Goal: Navigation & Orientation: Find specific page/section

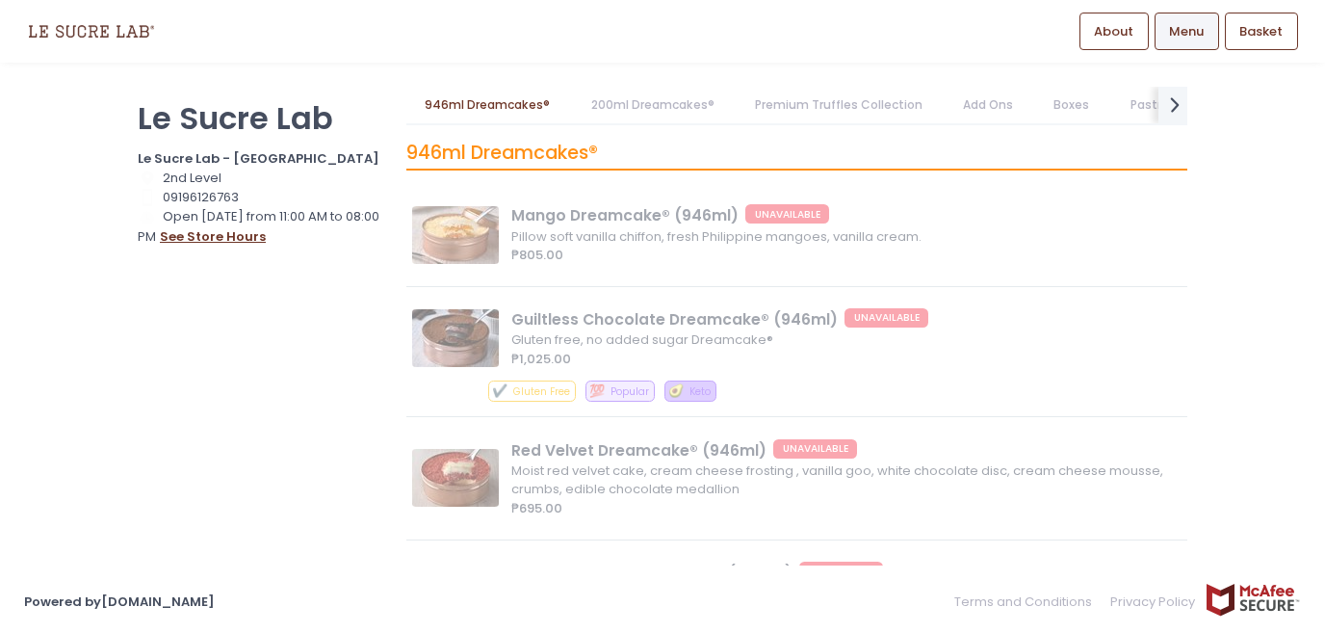
click at [205, 238] on button "see store hours" at bounding box center [213, 236] width 108 height 21
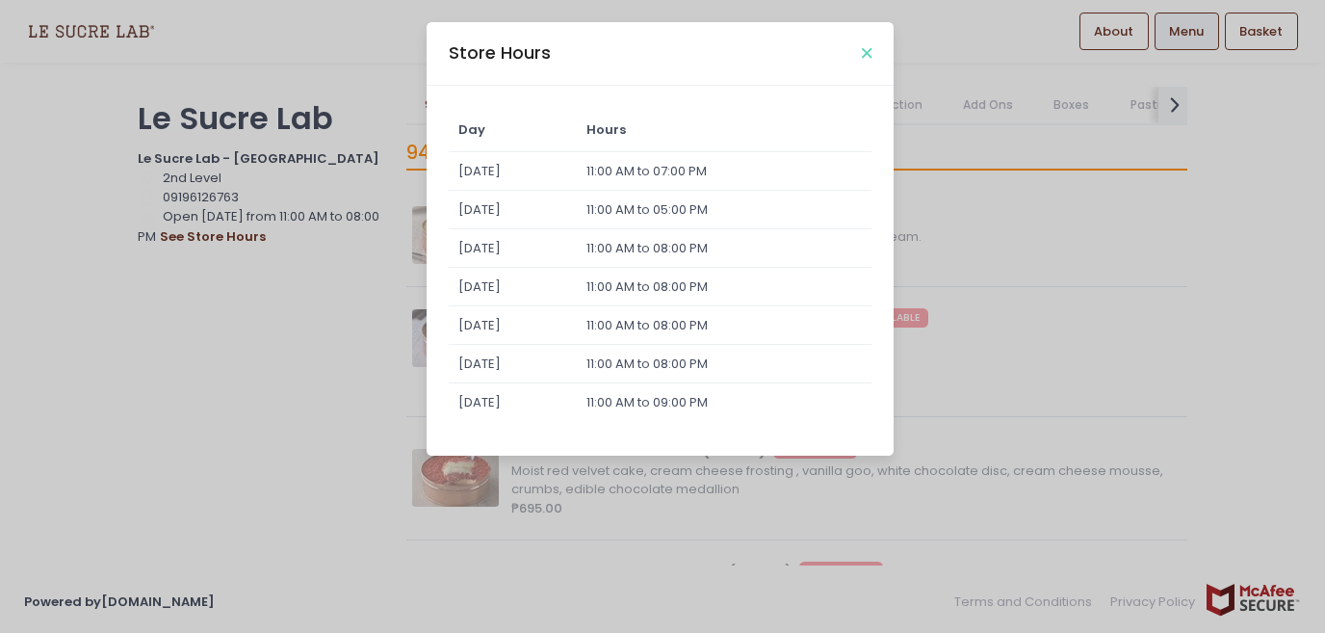
click at [864, 52] on icon "Close" at bounding box center [867, 53] width 10 height 14
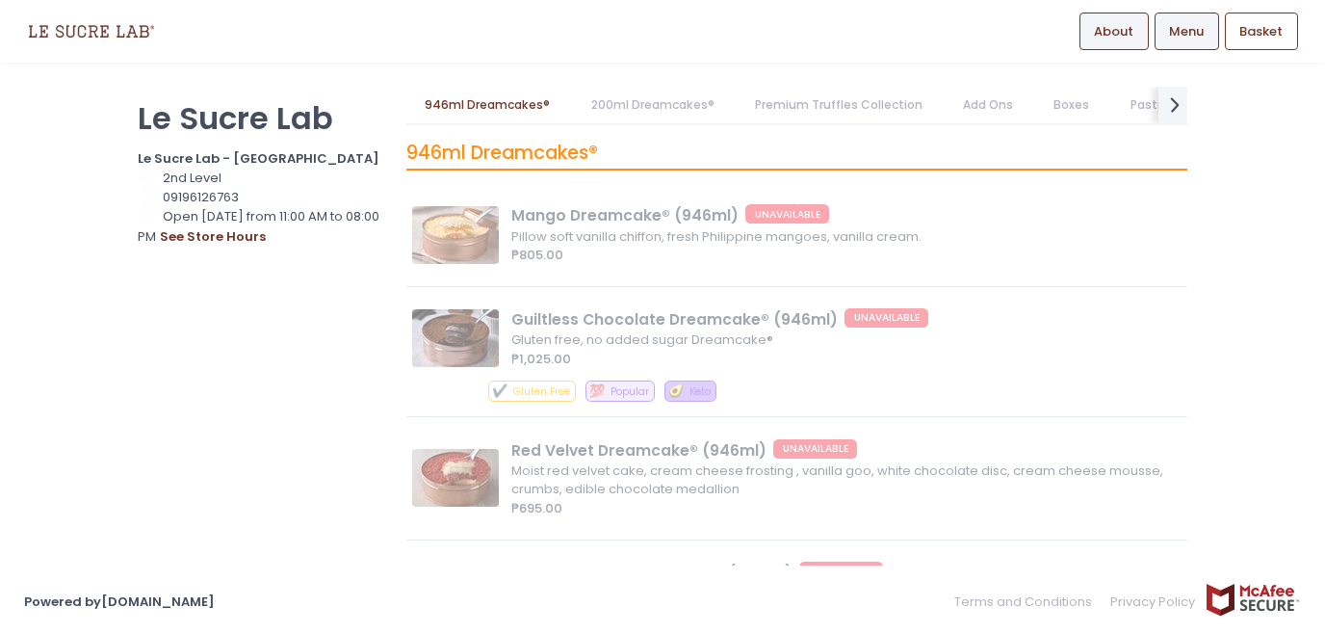
click at [1127, 34] on span "About" at bounding box center [1113, 31] width 39 height 19
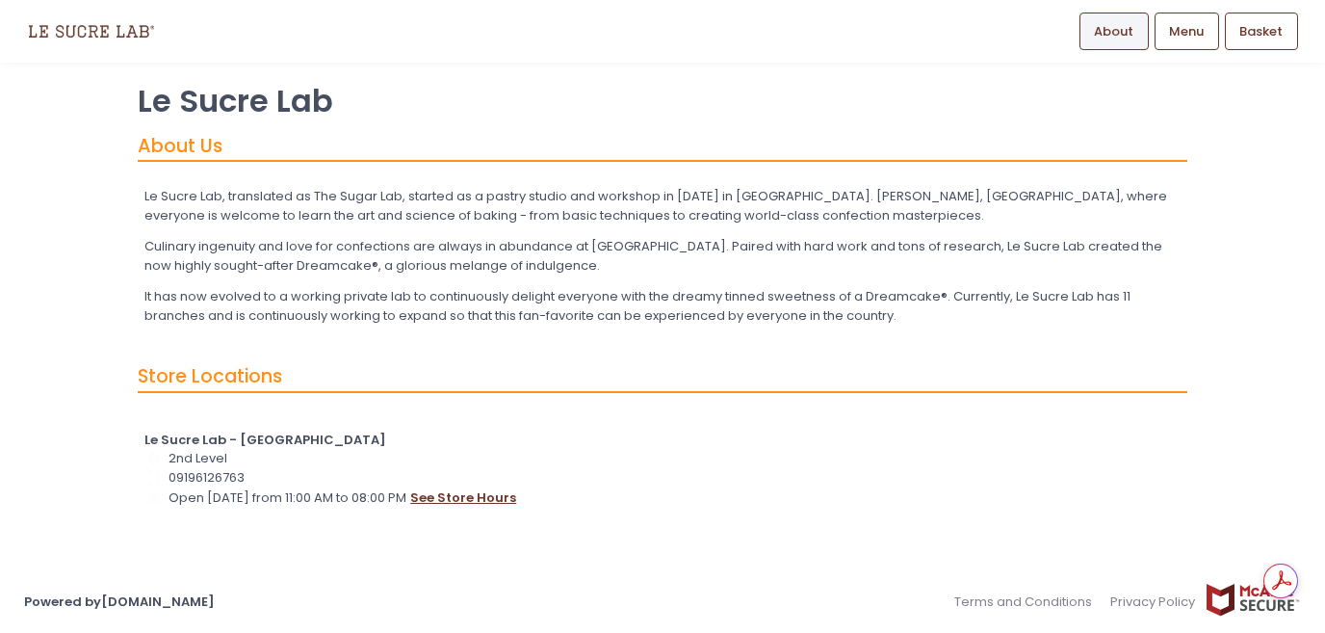
click at [492, 503] on button "see store hours" at bounding box center [463, 497] width 108 height 21
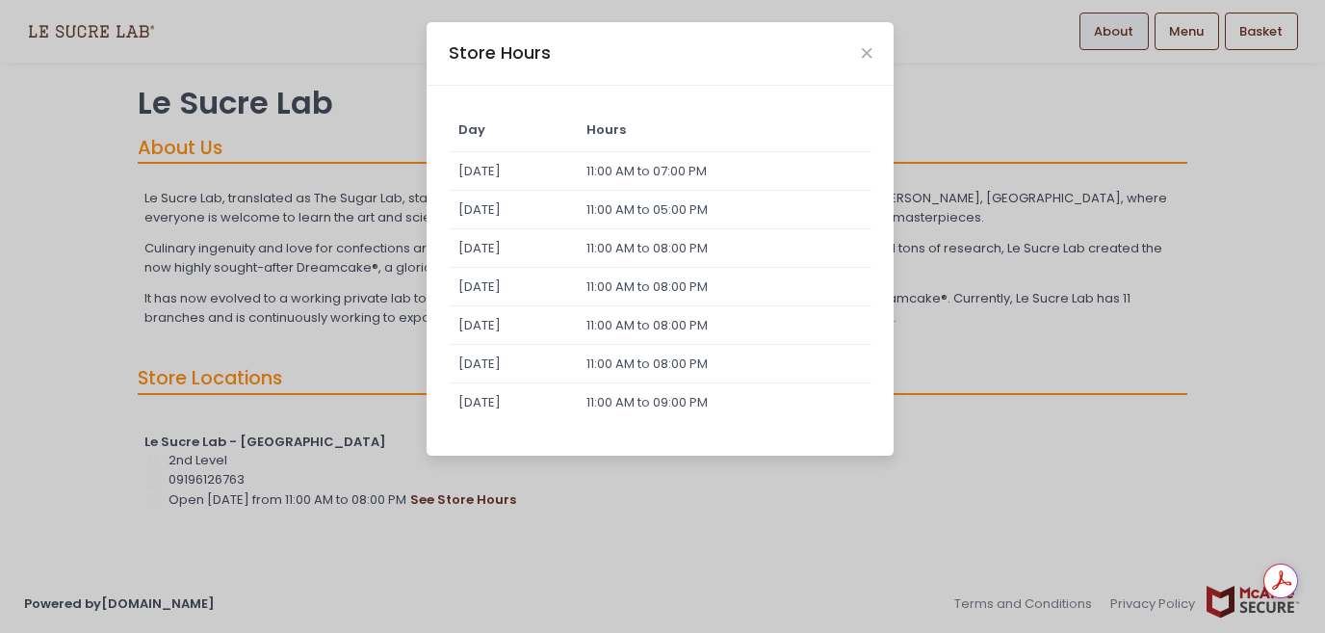
scroll to position [17, 0]
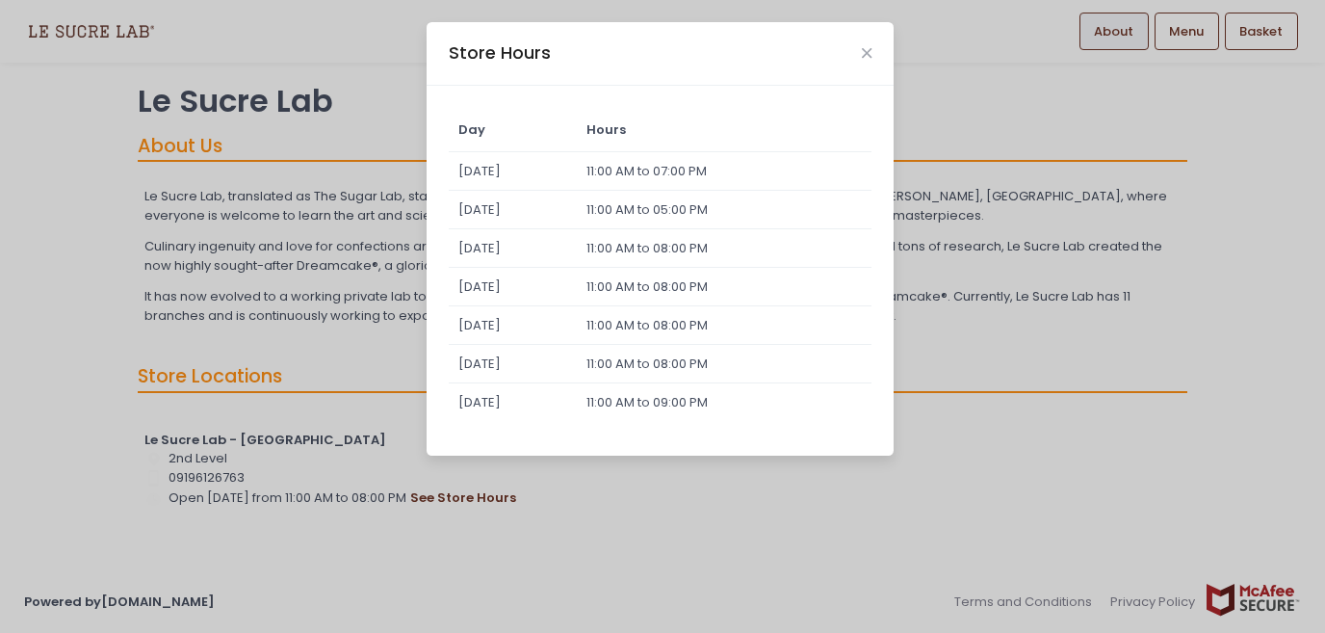
click at [875, 37] on div "Store Hours" at bounding box center [660, 54] width 467 height 64
click at [874, 49] on div "Store Hours" at bounding box center [660, 54] width 467 height 64
click at [858, 58] on div "Store Hours" at bounding box center [660, 54] width 467 height 64
click at [869, 43] on div "Store Hours" at bounding box center [660, 54] width 467 height 64
click at [868, 55] on icon "Close" at bounding box center [867, 53] width 10 height 14
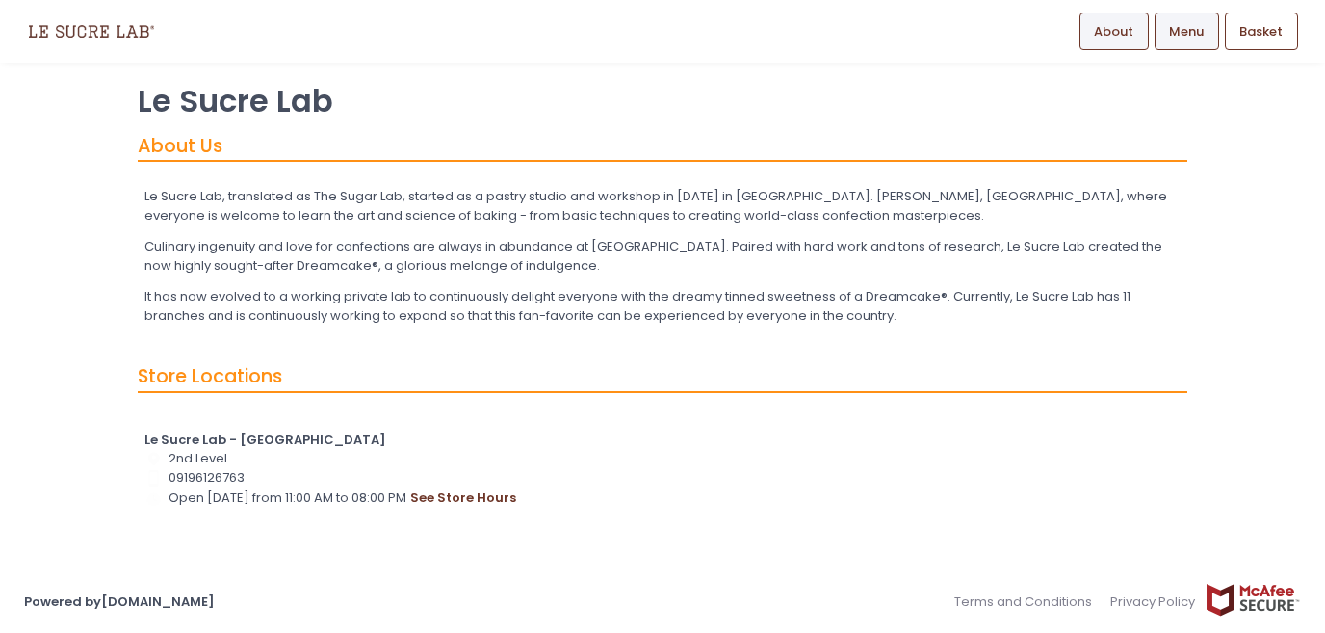
click at [1175, 15] on link "Menu" at bounding box center [1187, 31] width 65 height 37
